Goal: Information Seeking & Learning: Learn about a topic

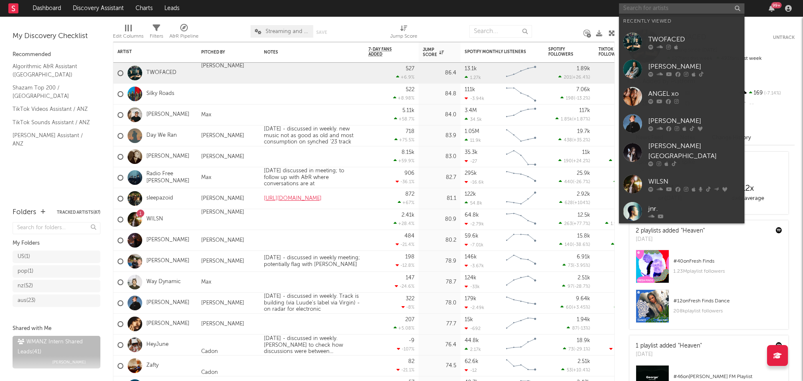
click at [665, 13] on input "text" at bounding box center [681, 8] width 125 height 10
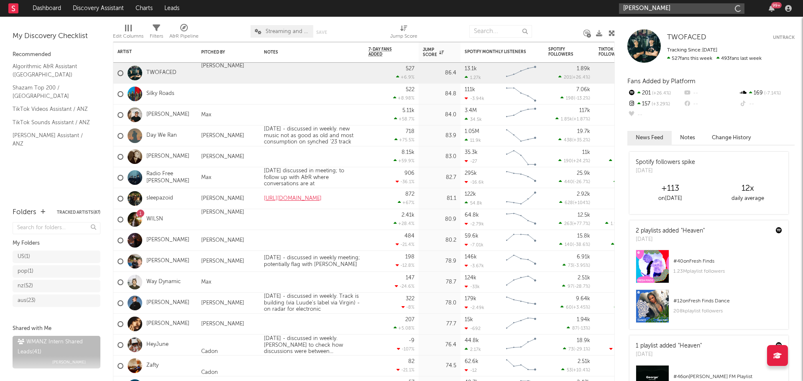
type input "[PERSON_NAME]"
click at [690, 5] on input "[PERSON_NAME]" at bounding box center [681, 8] width 125 height 10
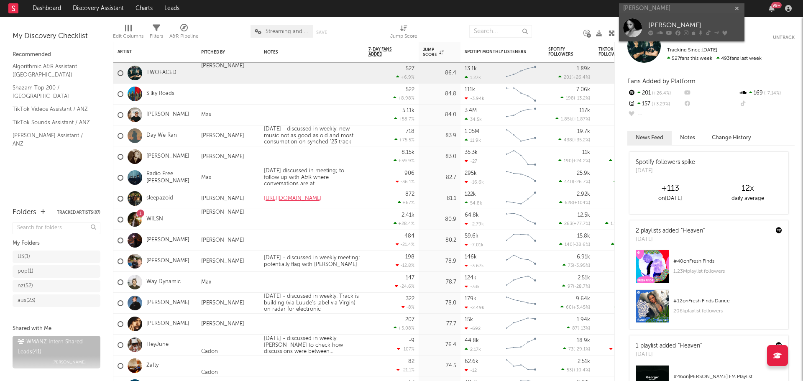
click at [683, 26] on div "[PERSON_NAME]" at bounding box center [694, 25] width 92 height 10
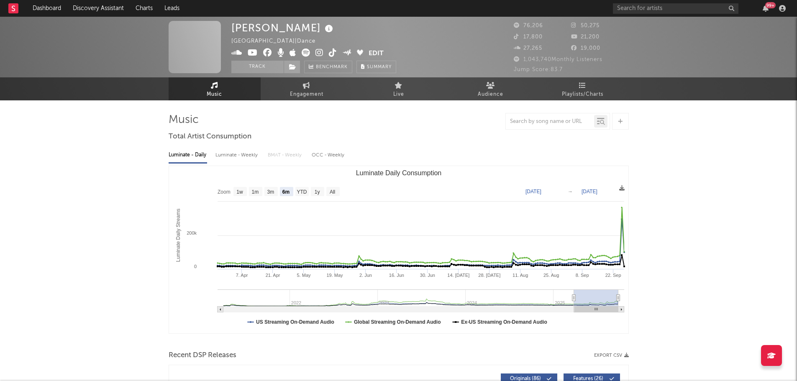
select select "6m"
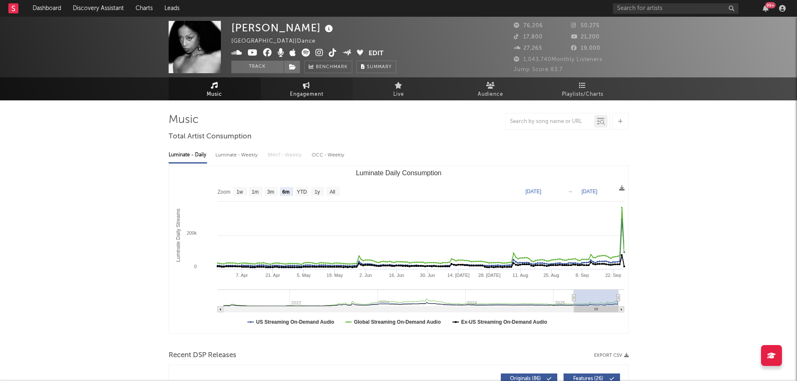
click at [327, 87] on link "Engagement" at bounding box center [307, 88] width 92 height 23
select select "1w"
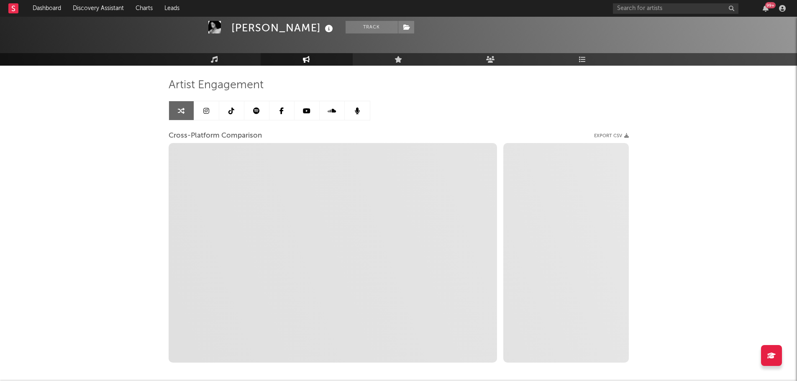
scroll to position [75, 0]
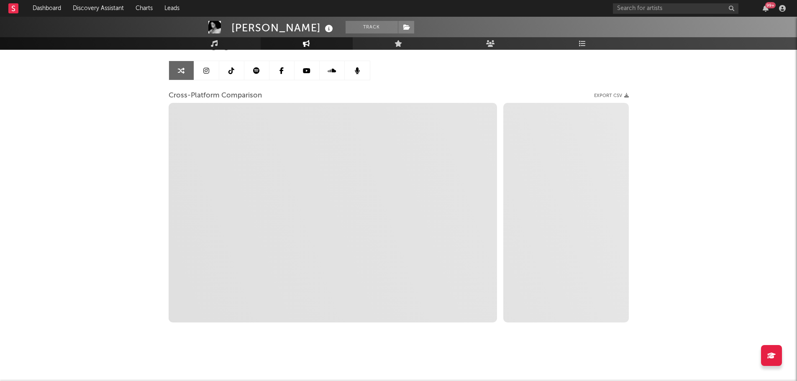
select select "1m"
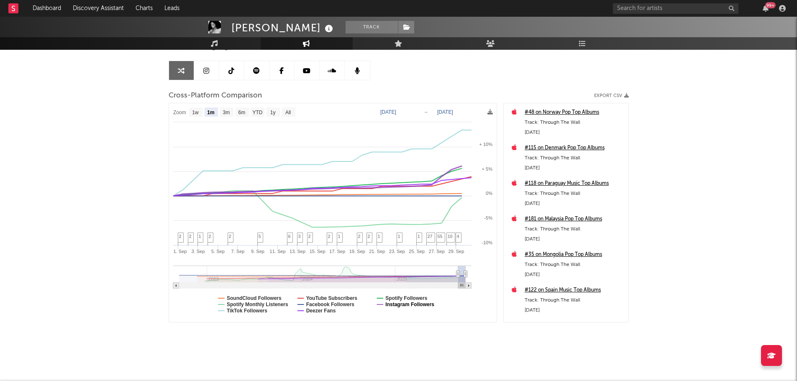
click at [395, 305] on text "Instagram Followers" at bounding box center [409, 305] width 49 height 6
select select "1m"
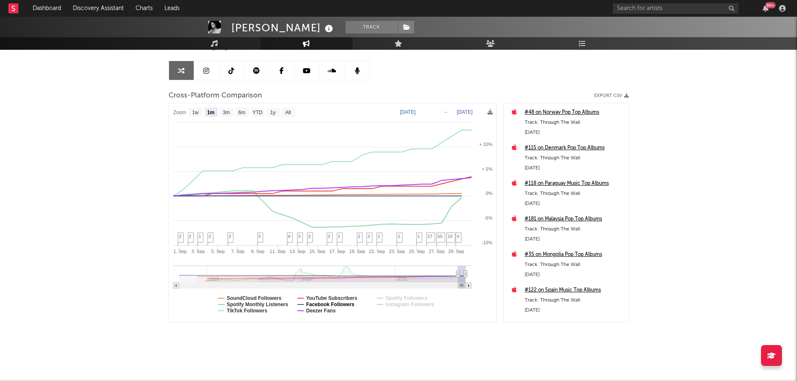
select select "1m"
click at [315, 297] on text "YouTube Subscribers" at bounding box center [331, 298] width 51 height 6
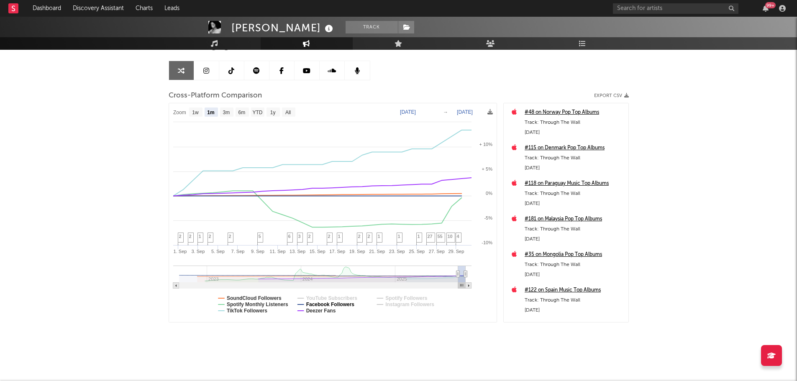
select select "1m"
click at [318, 306] on text "Facebook Followers" at bounding box center [330, 305] width 49 height 6
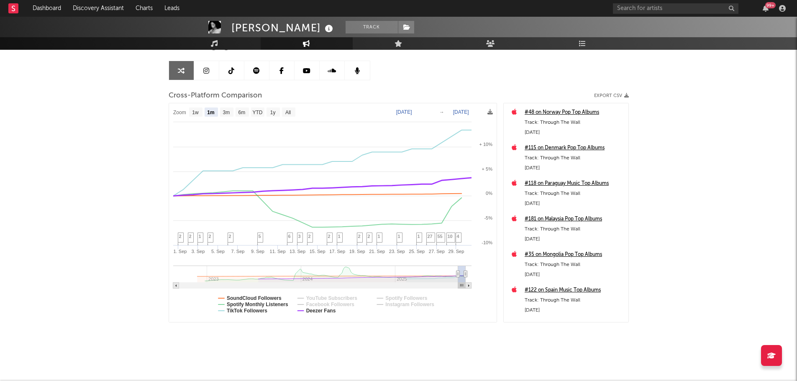
click at [318, 316] on rect at bounding box center [333, 212] width 328 height 219
select select "1m"
click at [313, 311] on text "Deezer Fans" at bounding box center [321, 311] width 30 height 6
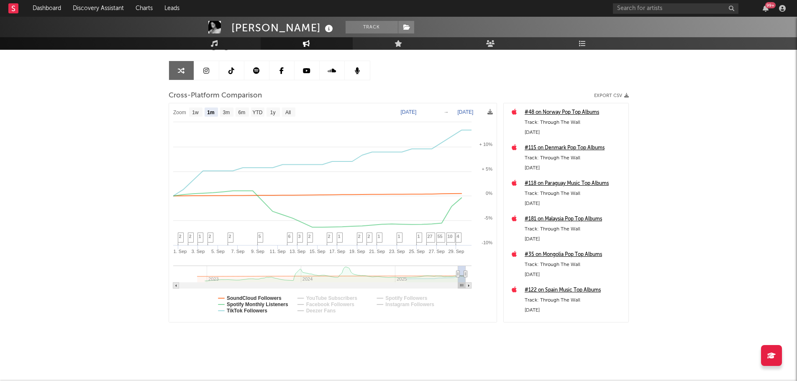
select select "1m"
click at [250, 312] on text "TikTok Followers" at bounding box center [247, 311] width 41 height 6
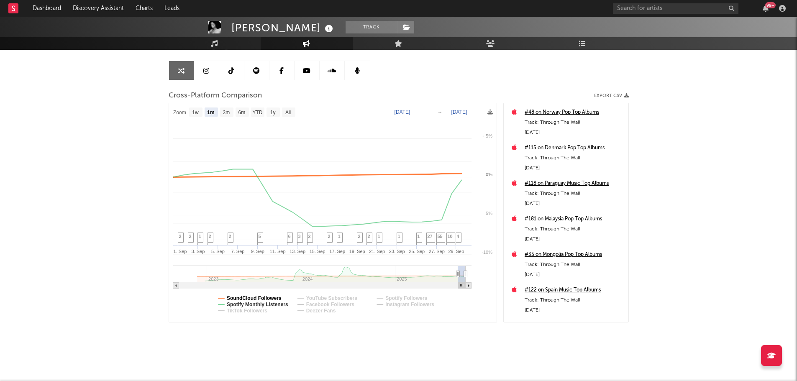
select select "1m"
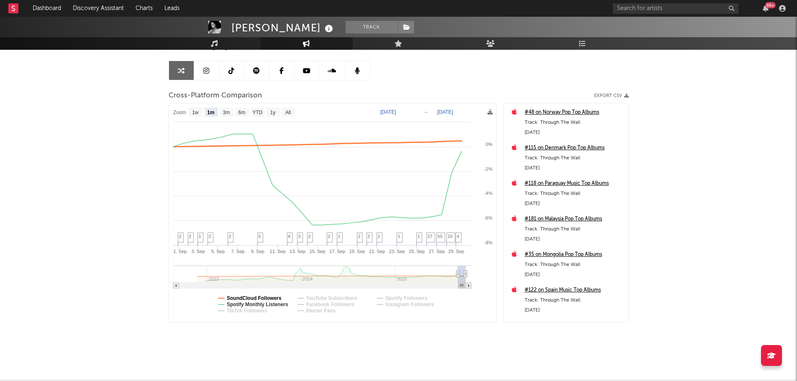
click at [254, 297] on text "SoundCloud Followers" at bounding box center [254, 298] width 55 height 6
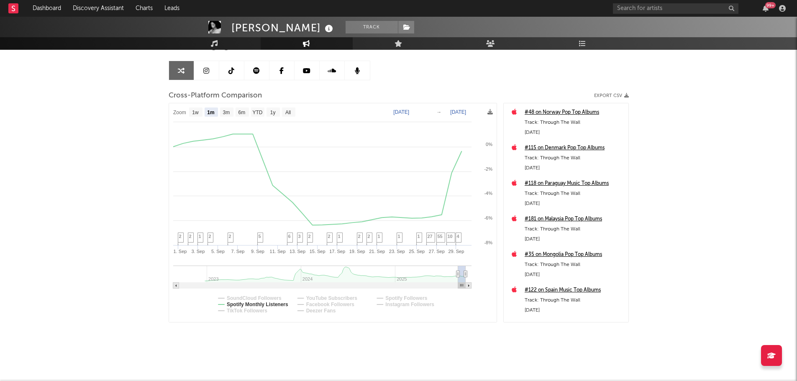
select select "1m"
